Goal: Find specific page/section: Find specific page/section

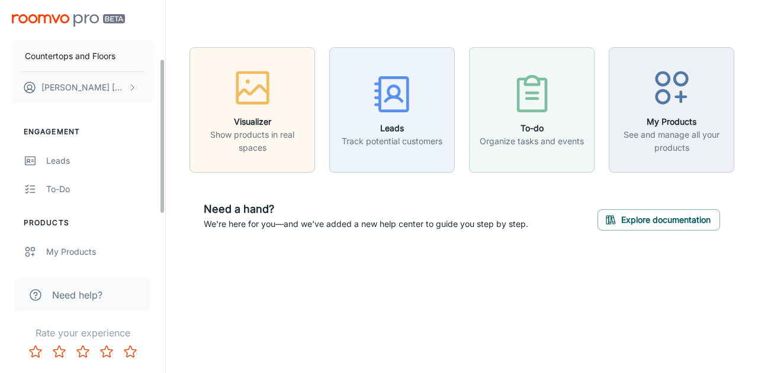
scroll to position [118, 0]
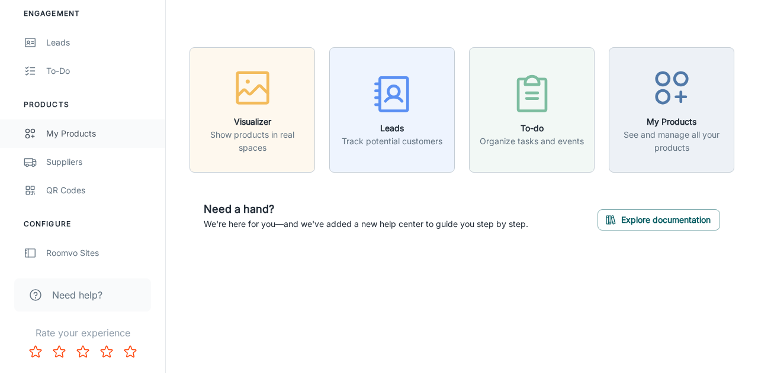
click at [63, 135] on div "My Products" at bounding box center [99, 133] width 107 height 13
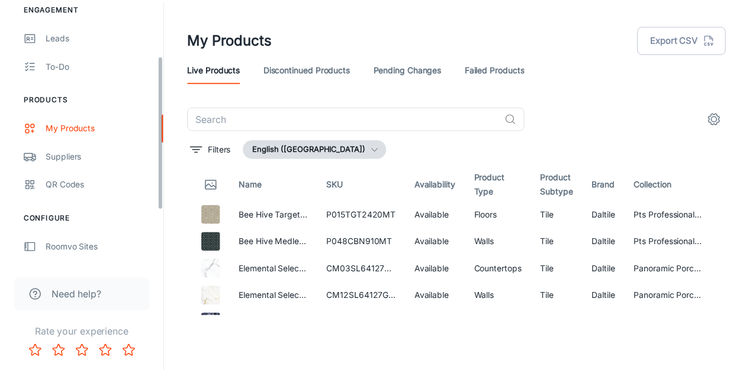
scroll to position [65, 0]
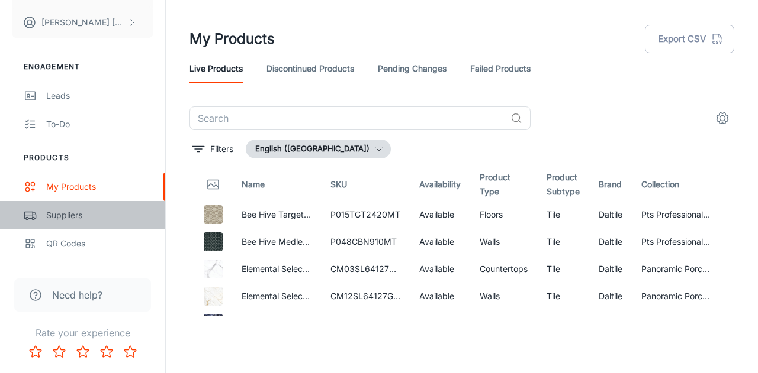
click at [72, 214] on div "Suppliers" at bounding box center [99, 215] width 107 height 13
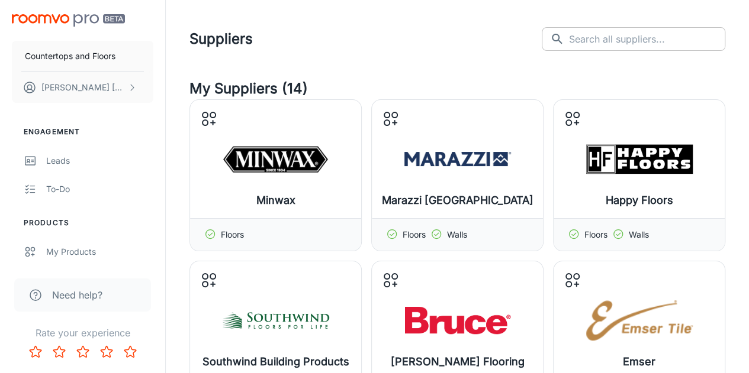
click at [658, 46] on input "text" at bounding box center [647, 39] width 156 height 24
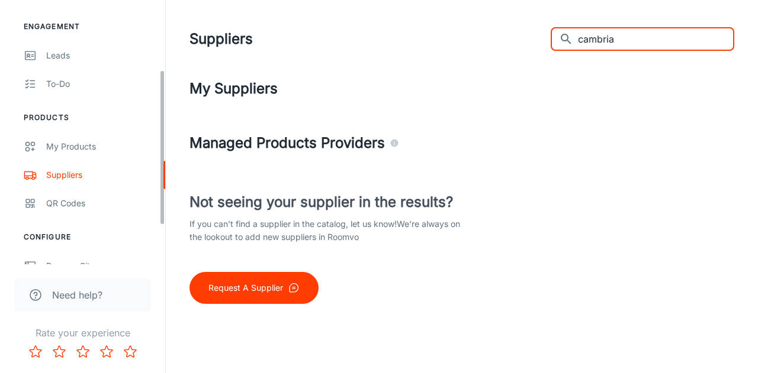
scroll to position [118, 0]
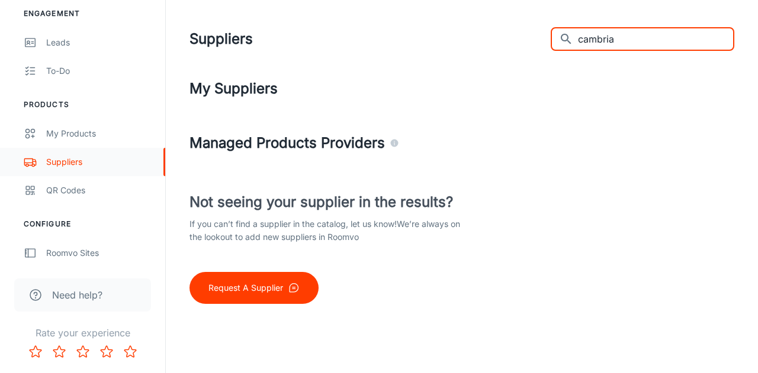
type input "cambria"
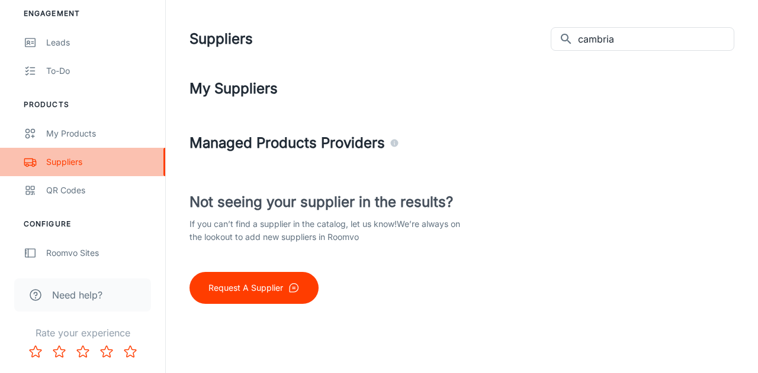
click at [70, 163] on div "Suppliers" at bounding box center [99, 162] width 107 height 13
click at [62, 162] on div "Suppliers" at bounding box center [99, 162] width 107 height 13
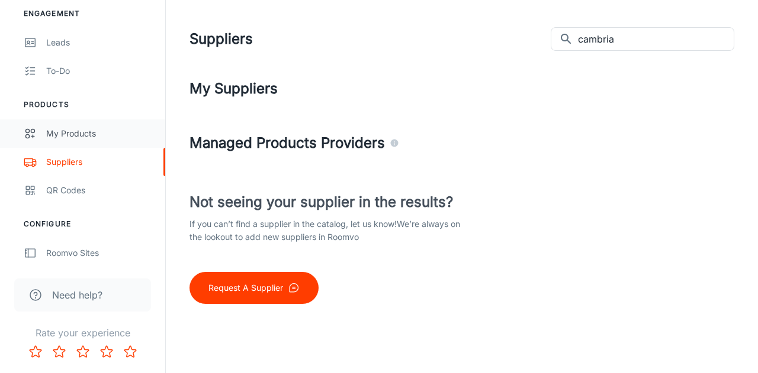
click at [77, 137] on div "My Products" at bounding box center [99, 133] width 107 height 13
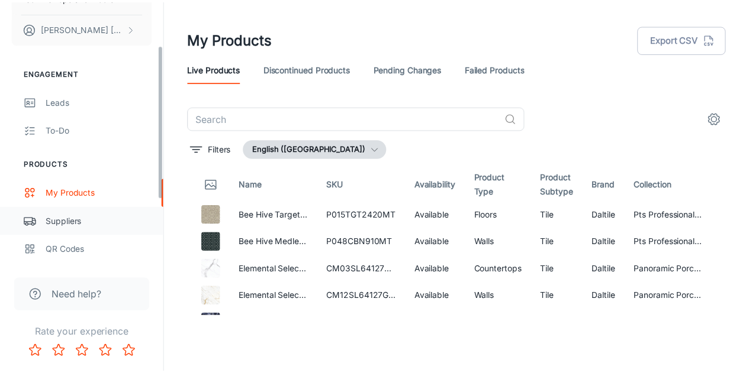
scroll to position [118, 0]
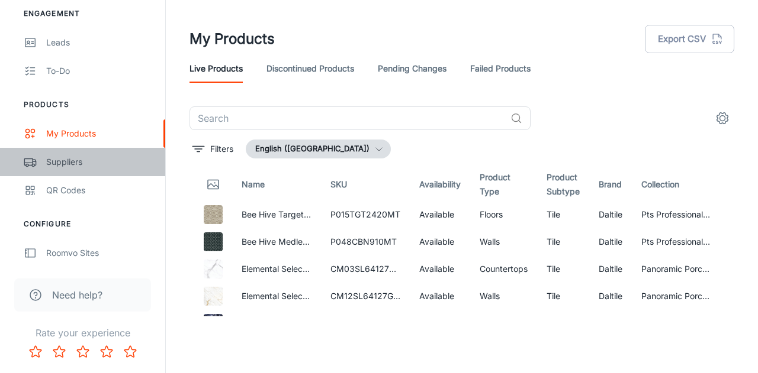
click at [53, 160] on div "Suppliers" at bounding box center [99, 162] width 107 height 13
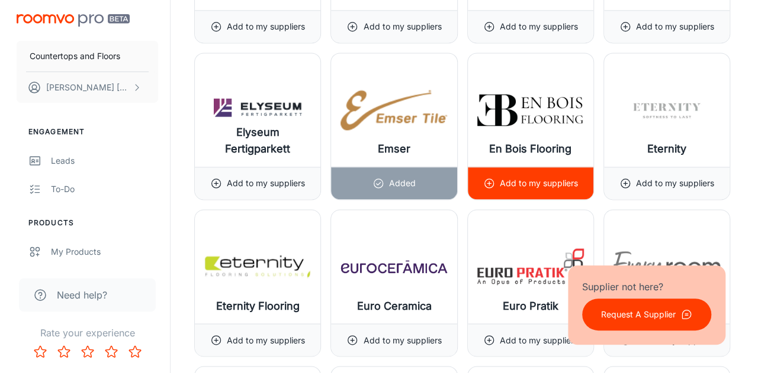
scroll to position [5327, 0]
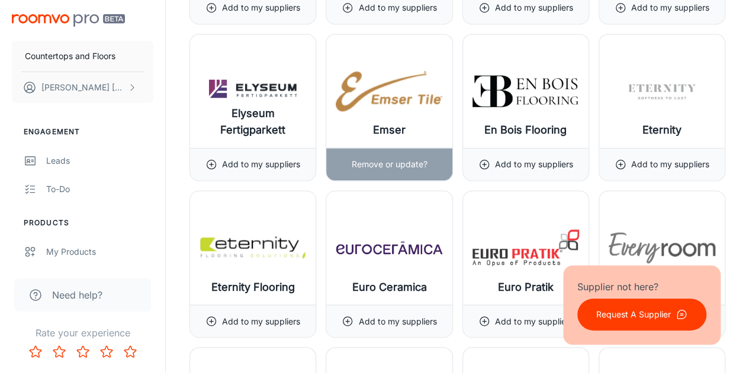
click at [409, 94] on img at bounding box center [389, 90] width 107 height 47
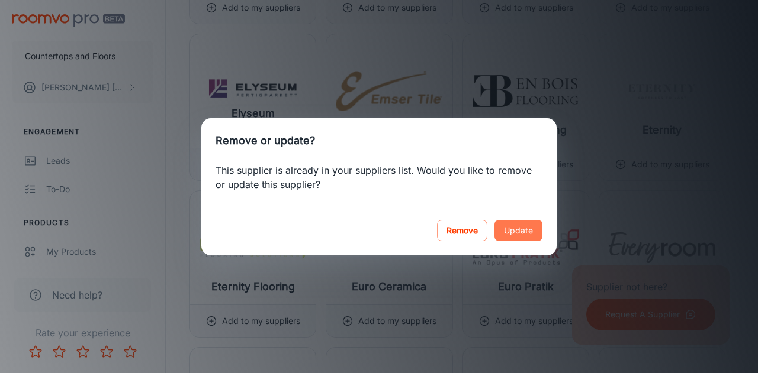
click at [529, 229] on button "Update" at bounding box center [518, 230] width 48 height 21
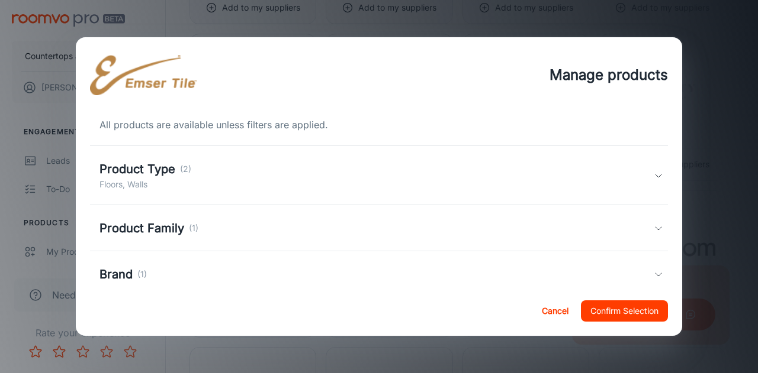
click at [155, 231] on h5 "Product Family" at bounding box center [141, 229] width 85 height 18
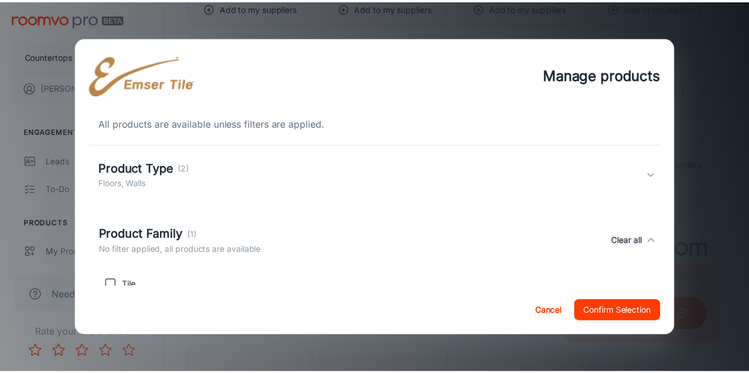
scroll to position [0, 0]
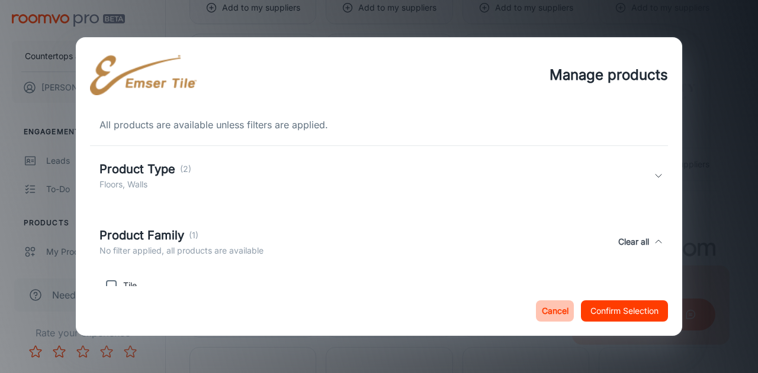
click at [555, 312] on button "Cancel" at bounding box center [555, 311] width 38 height 21
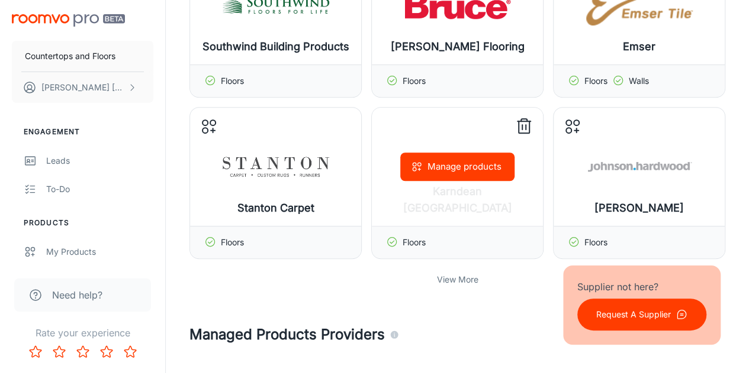
scroll to position [355, 0]
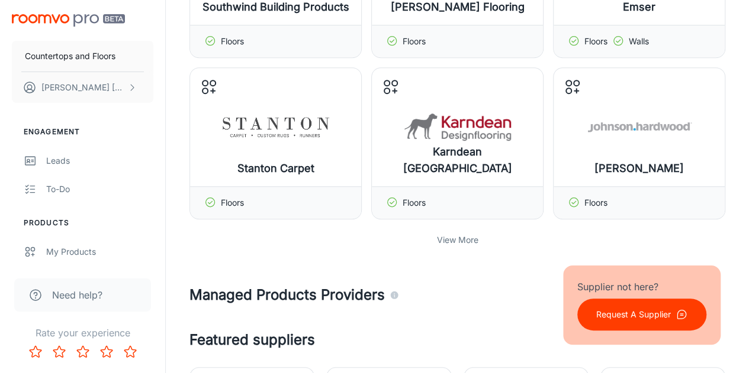
click at [458, 242] on p "View More" at bounding box center [457, 240] width 41 height 13
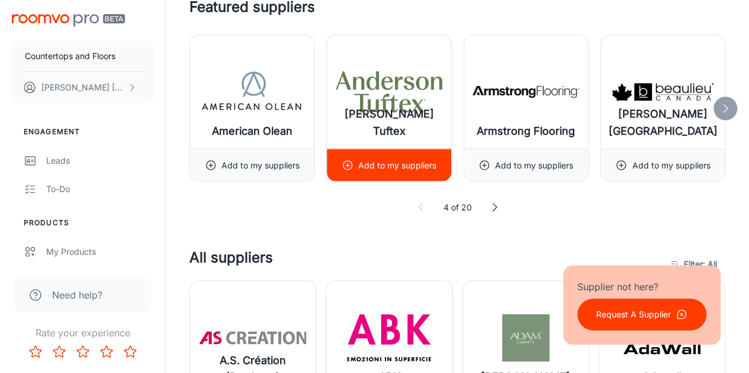
scroll to position [1006, 0]
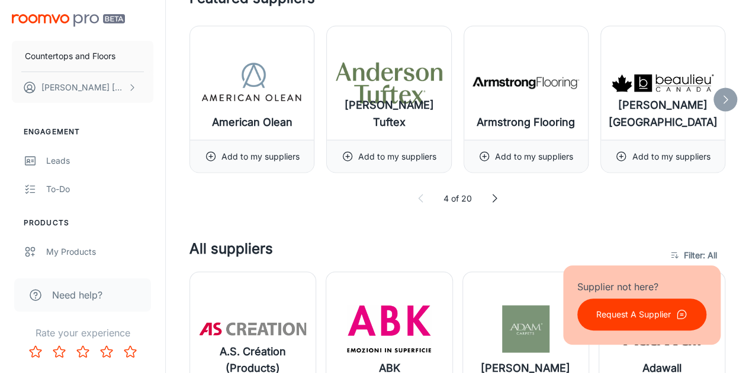
click at [496, 195] on polyline at bounding box center [494, 199] width 4 height 8
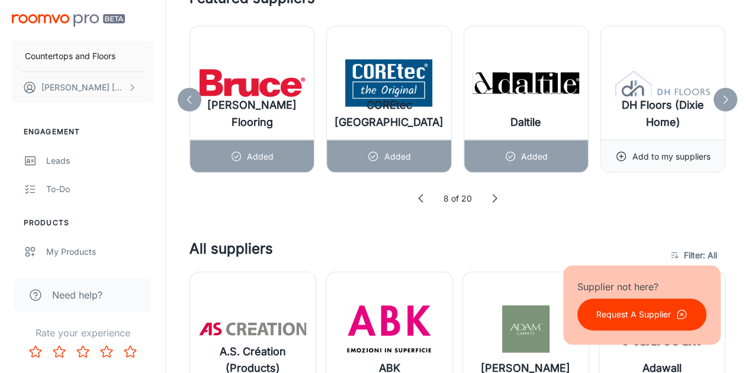
click at [496, 195] on polyline at bounding box center [494, 199] width 4 height 8
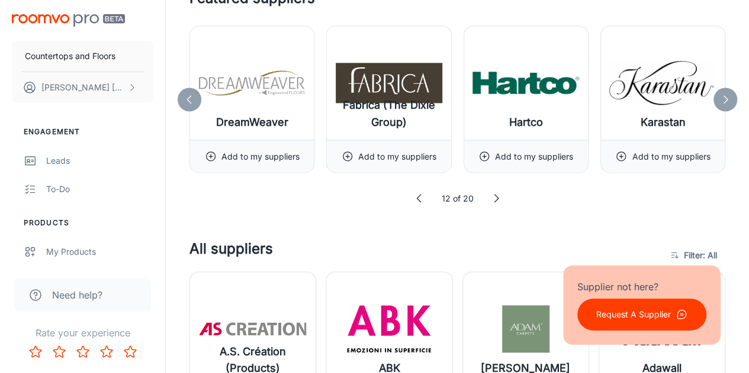
click at [496, 194] on icon at bounding box center [496, 198] width 12 height 12
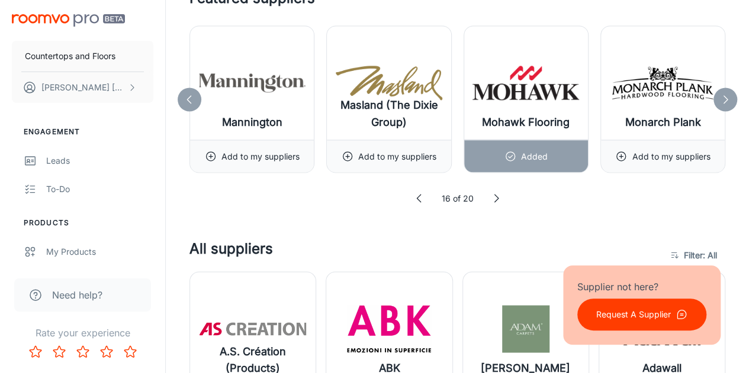
click at [496, 194] on icon at bounding box center [496, 198] width 12 height 12
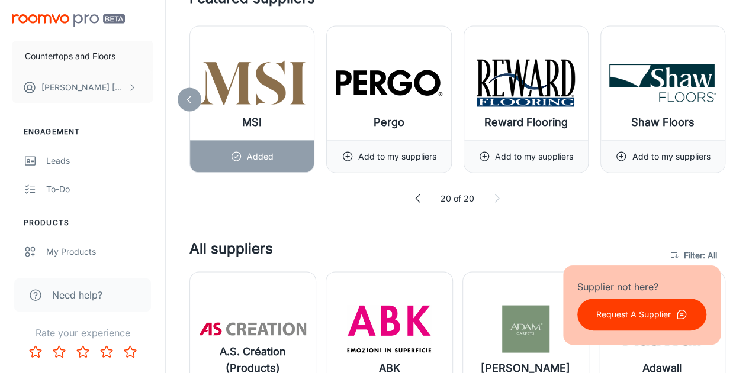
click at [496, 194] on icon at bounding box center [497, 198] width 12 height 12
click at [416, 195] on polyline at bounding box center [418, 199] width 4 height 8
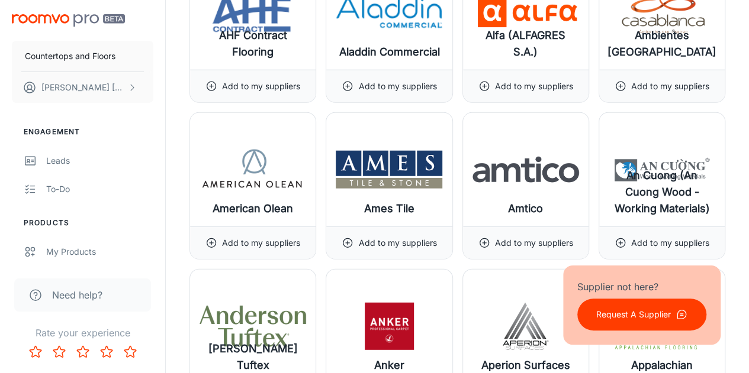
scroll to position [1480, 0]
